Goal: Information Seeking & Learning: Learn about a topic

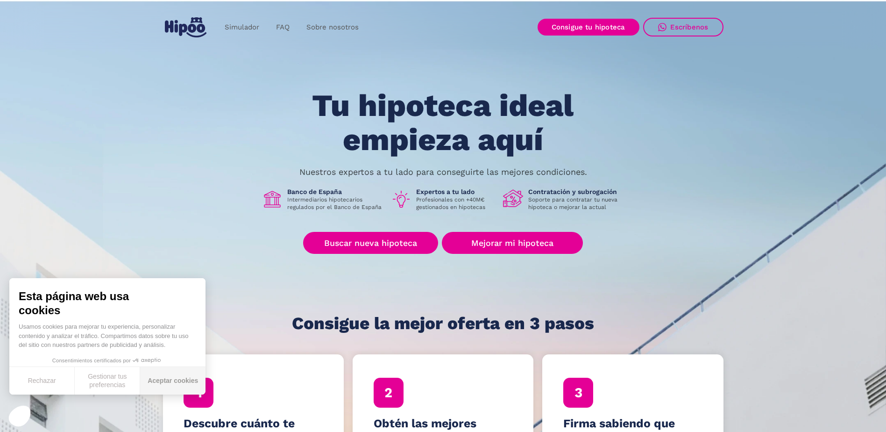
click at [176, 378] on button "Aceptar cookies" at bounding box center [172, 381] width 65 height 28
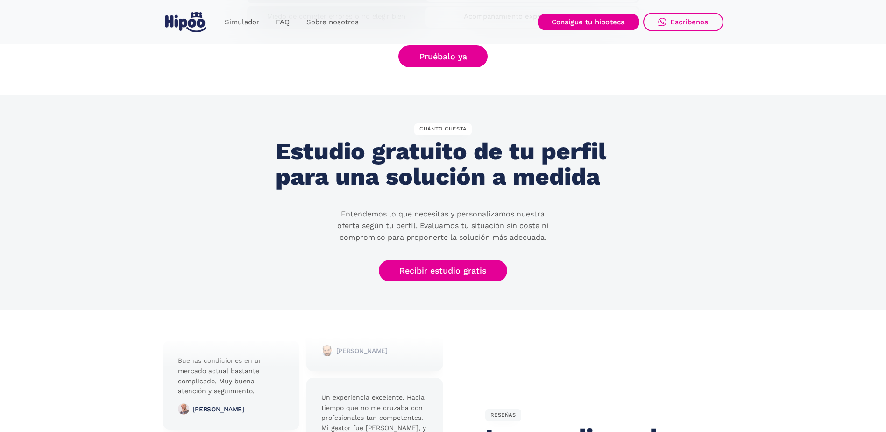
scroll to position [1961, 0]
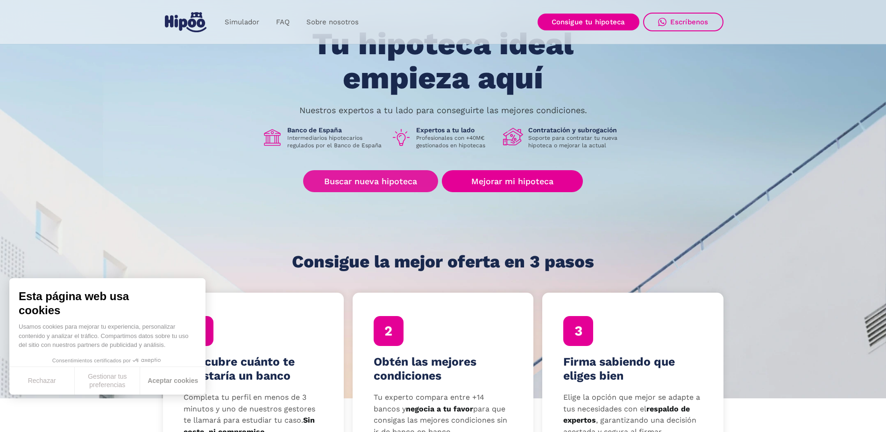
scroll to position [140, 0]
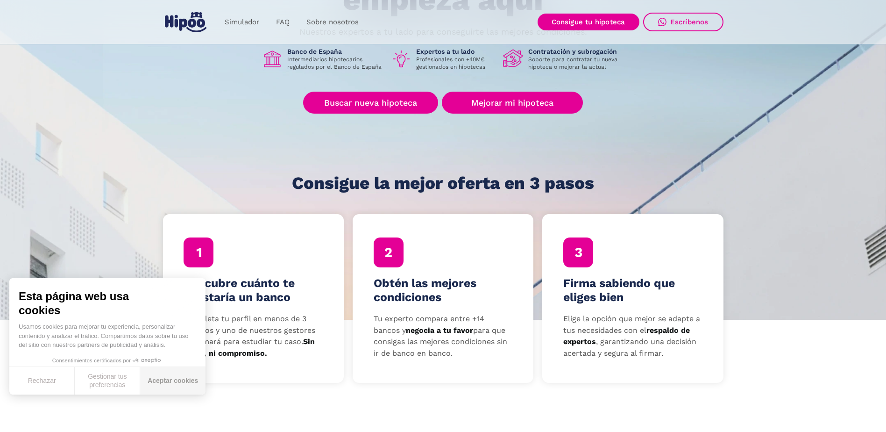
click at [173, 382] on button "Aceptar cookies" at bounding box center [172, 381] width 65 height 28
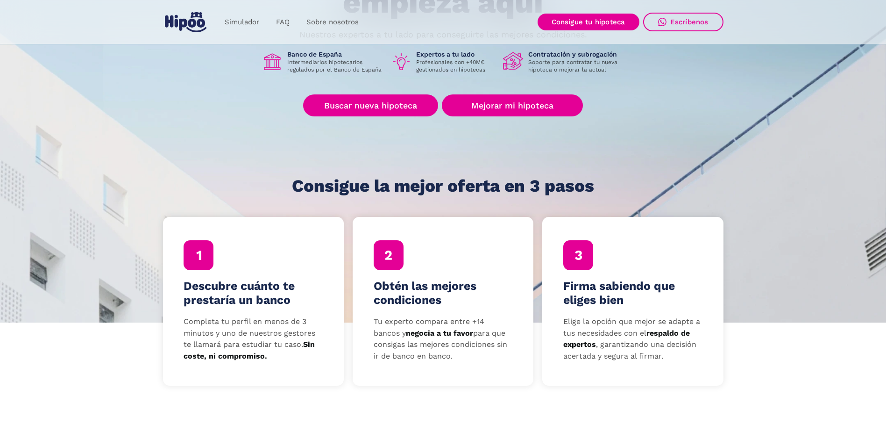
scroll to position [0, 0]
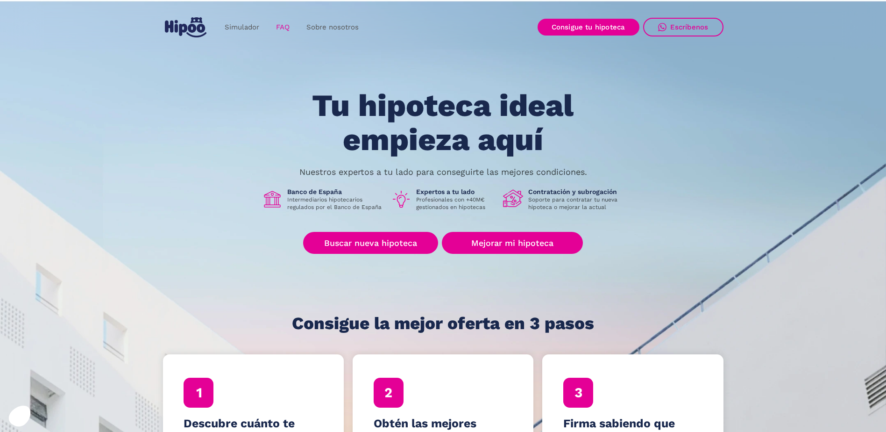
click at [288, 24] on link "FAQ" at bounding box center [283, 27] width 30 height 18
click at [359, 246] on link "Buscar nueva hipoteca" at bounding box center [370, 243] width 135 height 22
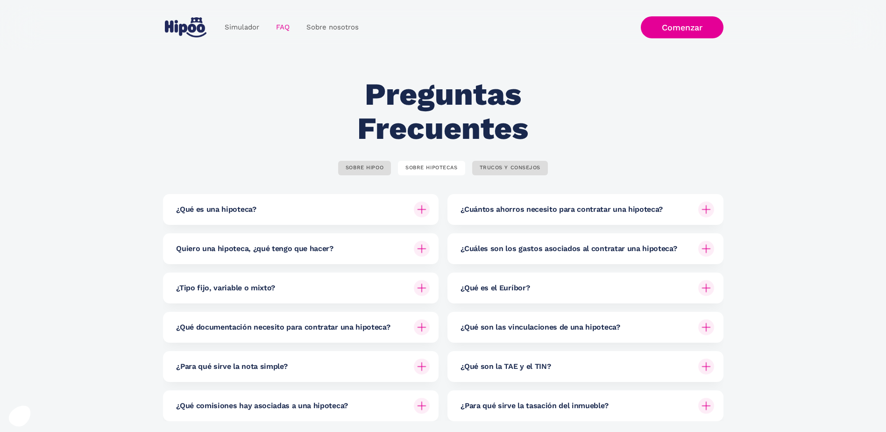
click at [14, 279] on section "Preguntas Frecuentes SOBRE HIPOO SOBRE HIPOTECAS TRUCOS Y CONSEJOS ¿Qué es Hipo…" at bounding box center [443, 253] width 886 height 406
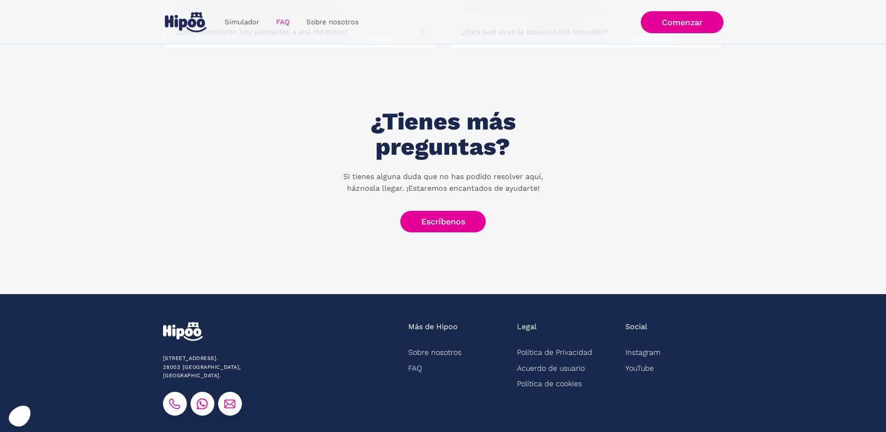
scroll to position [93, 0]
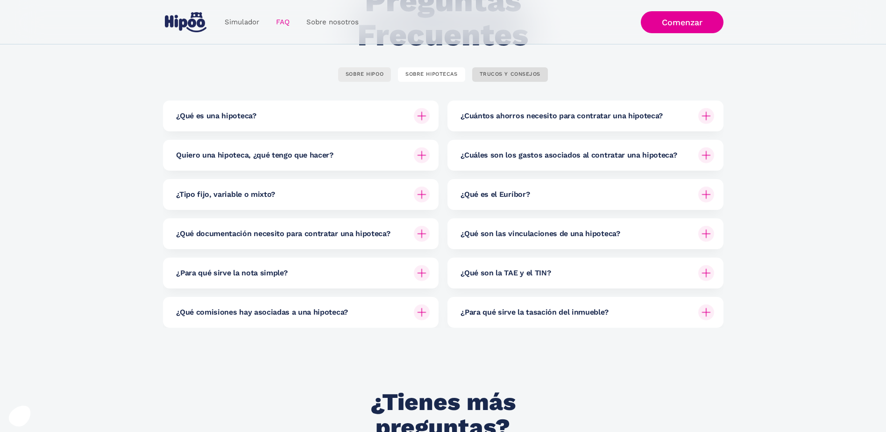
click at [349, 80] on link "SOBRE HIPOO" at bounding box center [364, 74] width 53 height 14
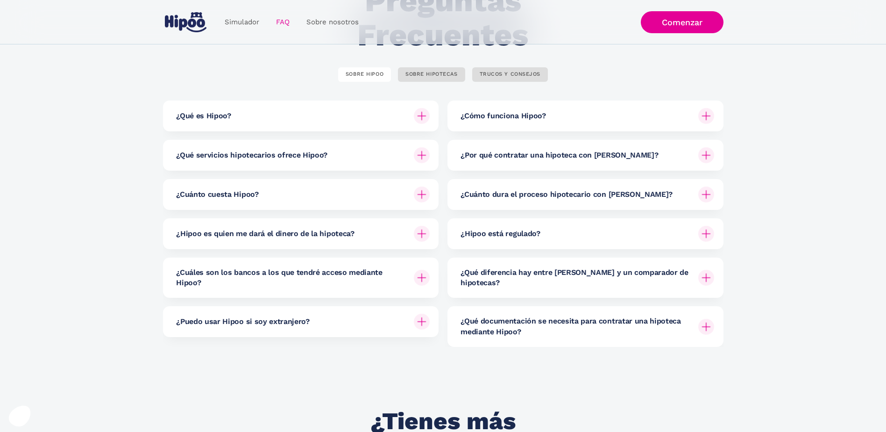
click at [238, 190] on h6 "¿Cuánto cuesta Hipoo?" at bounding box center [217, 194] width 82 height 10
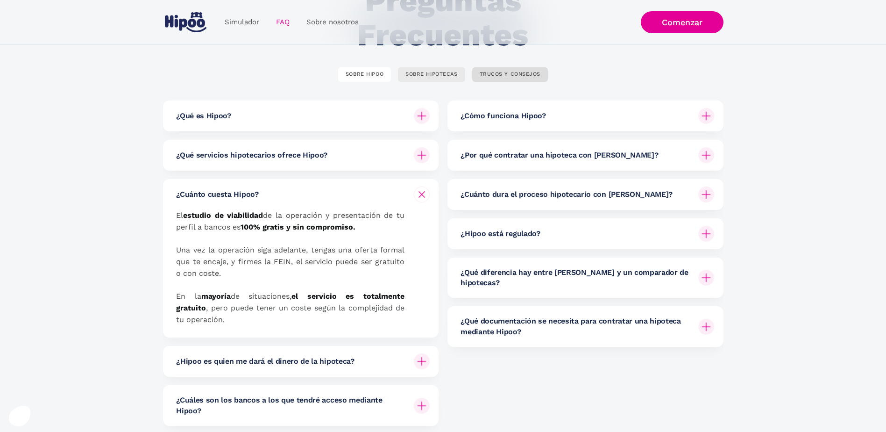
click at [443, 80] on link "SOBRE HIPOTECAS" at bounding box center [431, 74] width 67 height 14
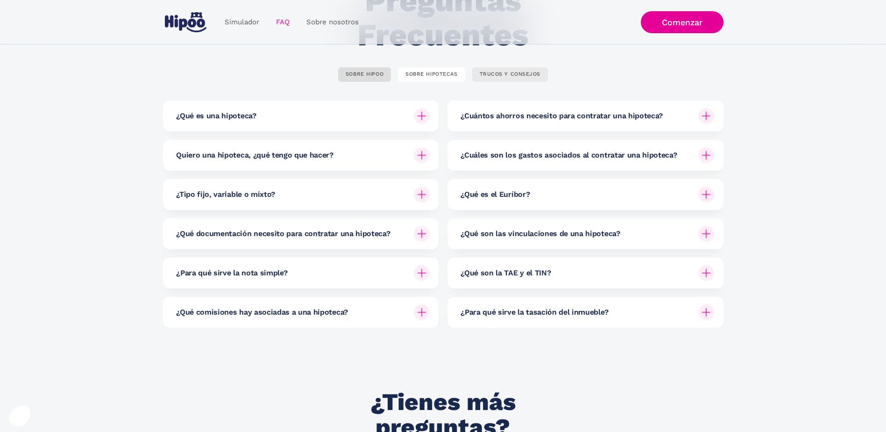
click at [505, 76] on div "TRUCOS Y CONSEJOS" at bounding box center [510, 74] width 61 height 7
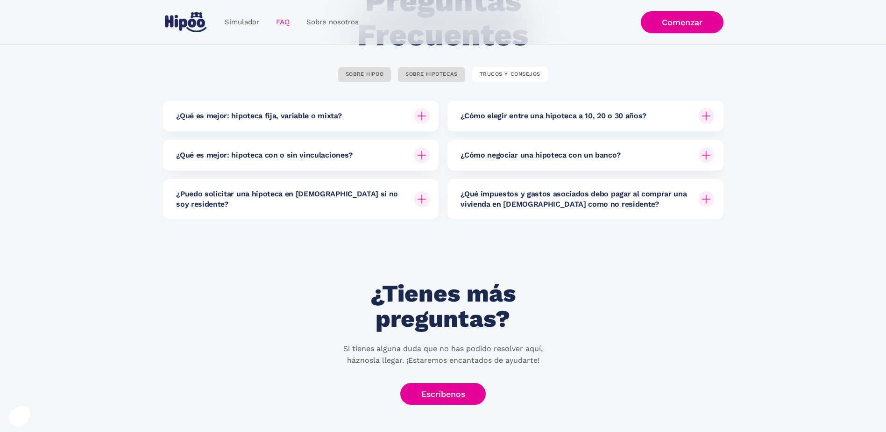
click at [389, 118] on div "¿Qué es mejor: hipoteca fija, variable o mixta?" at bounding box center [303, 115] width 254 height 31
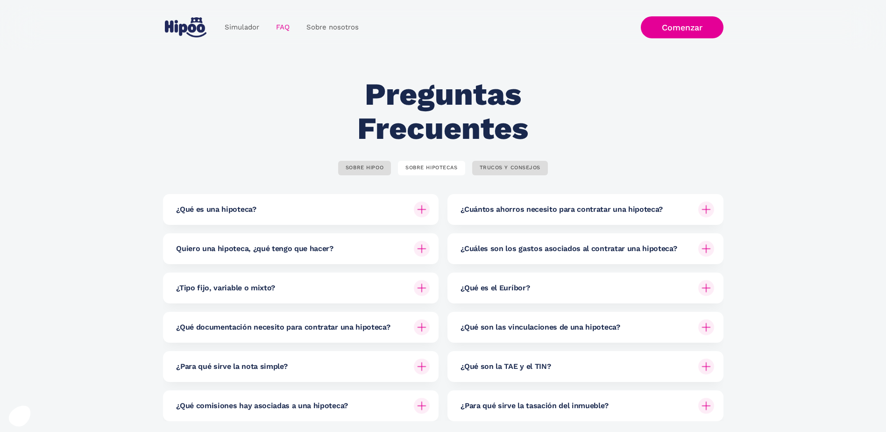
click at [243, 204] on h6 "¿Qué es una hipoteca?" at bounding box center [216, 209] width 80 height 10
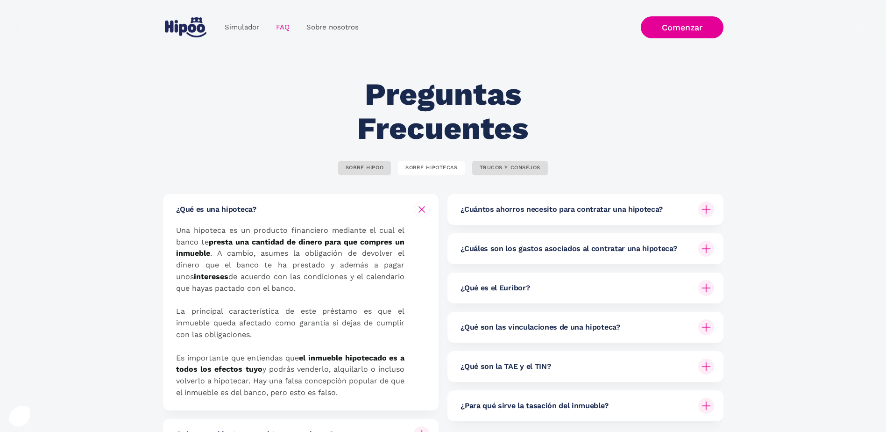
click at [243, 204] on h6 "¿Qué es una hipoteca?" at bounding box center [216, 209] width 80 height 10
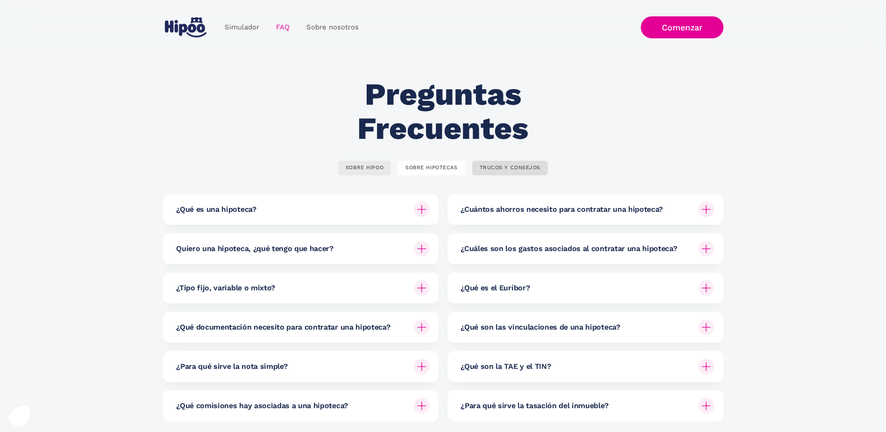
click at [360, 167] on div "SOBRE HIPOO" at bounding box center [365, 167] width 38 height 7
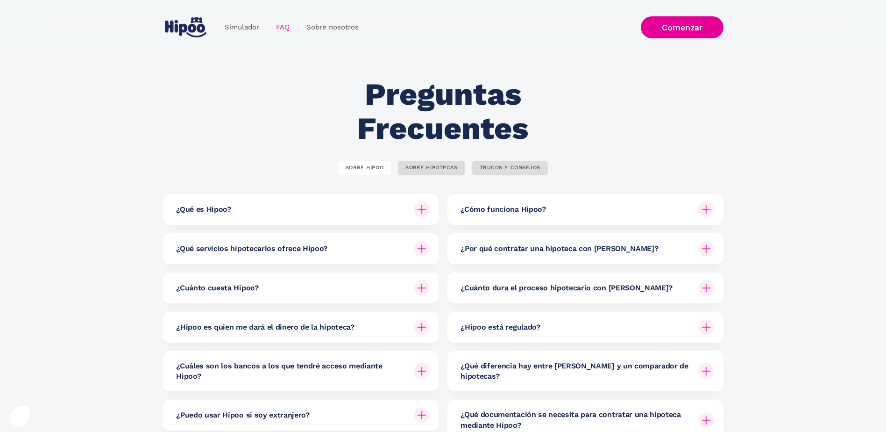
click at [275, 205] on div "¿Qué es Hipoo?" at bounding box center [303, 209] width 254 height 31
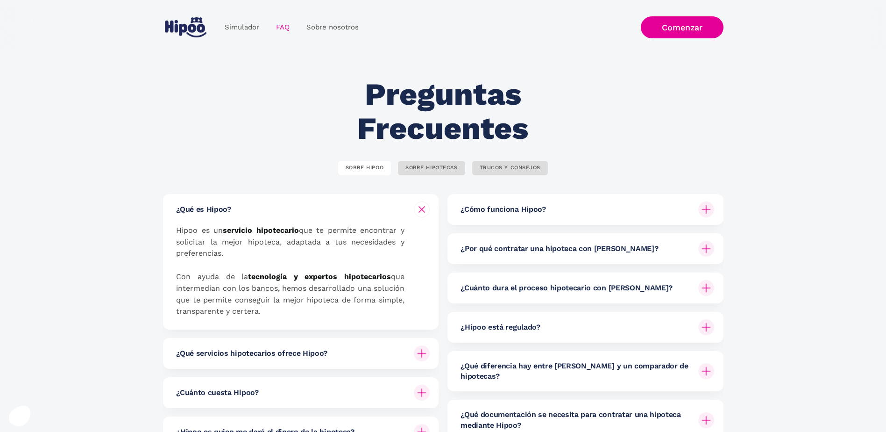
click at [275, 205] on div "¿Qué es Hipoo?" at bounding box center [303, 209] width 254 height 31
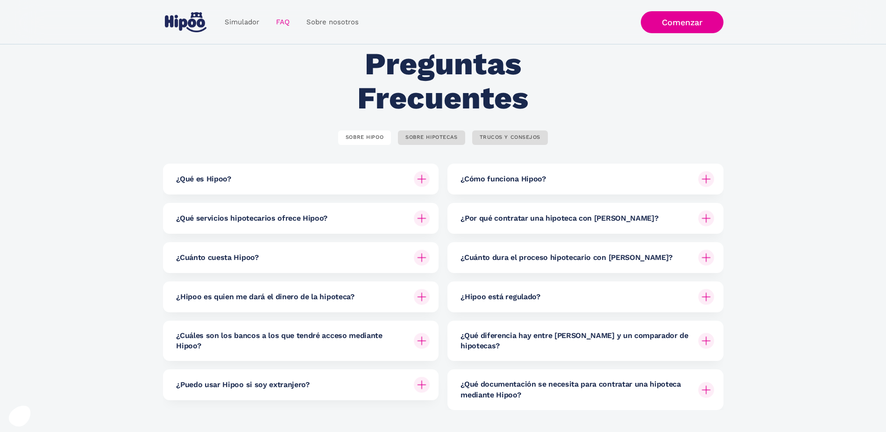
scroll to position [47, 0]
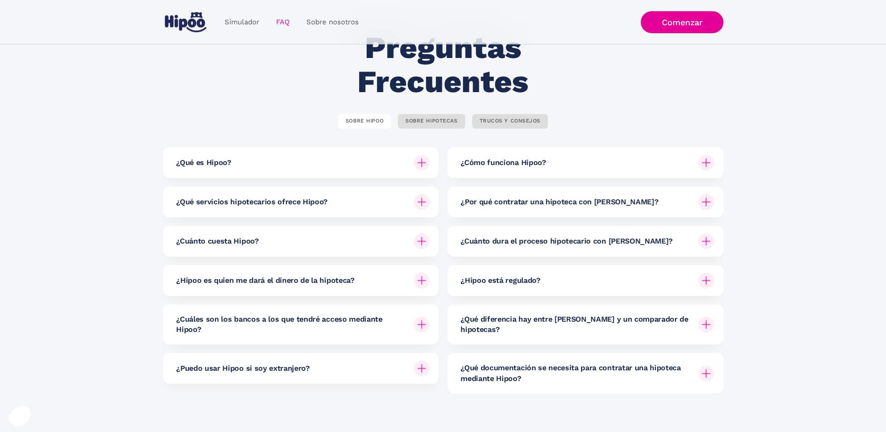
click at [542, 317] on h6 "¿Qué diferencia hay entre [PERSON_NAME] y un comparador de hipotecas?" at bounding box center [575, 324] width 230 height 21
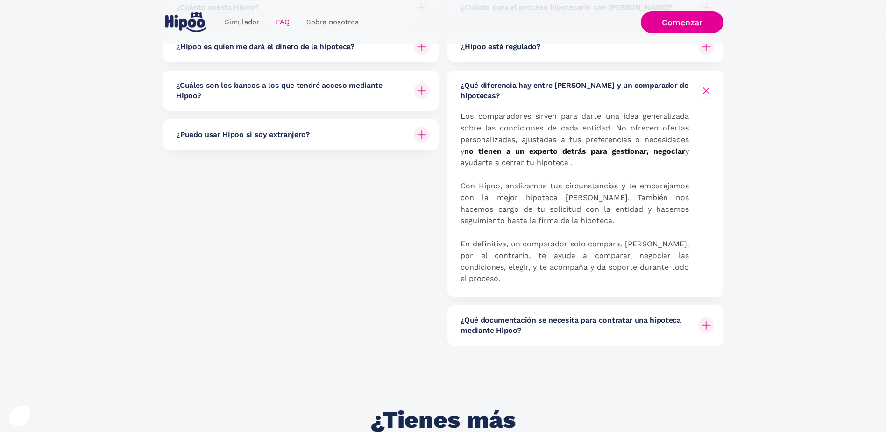
scroll to position [93, 0]
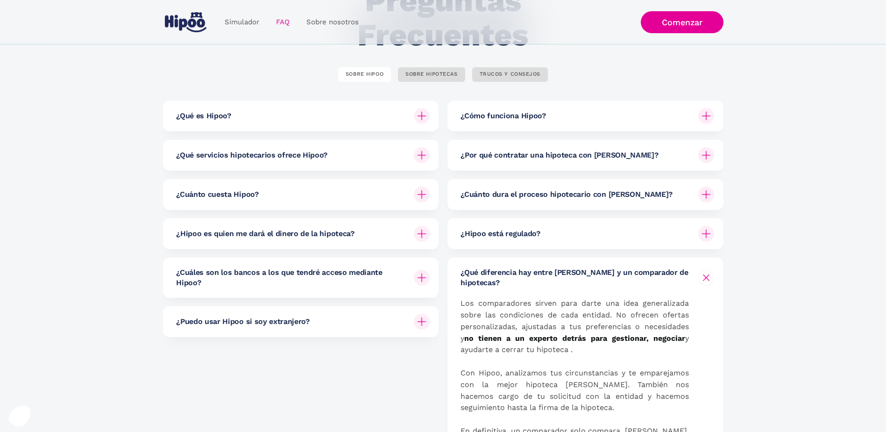
click at [511, 233] on h6 "¿Hipoo está regulado?" at bounding box center [499, 233] width 79 height 10
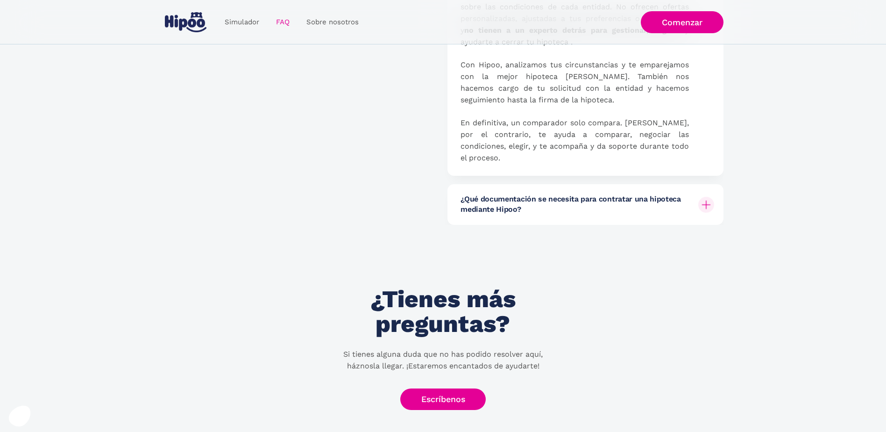
scroll to position [747, 0]
